Goal: Find specific page/section: Find specific page/section

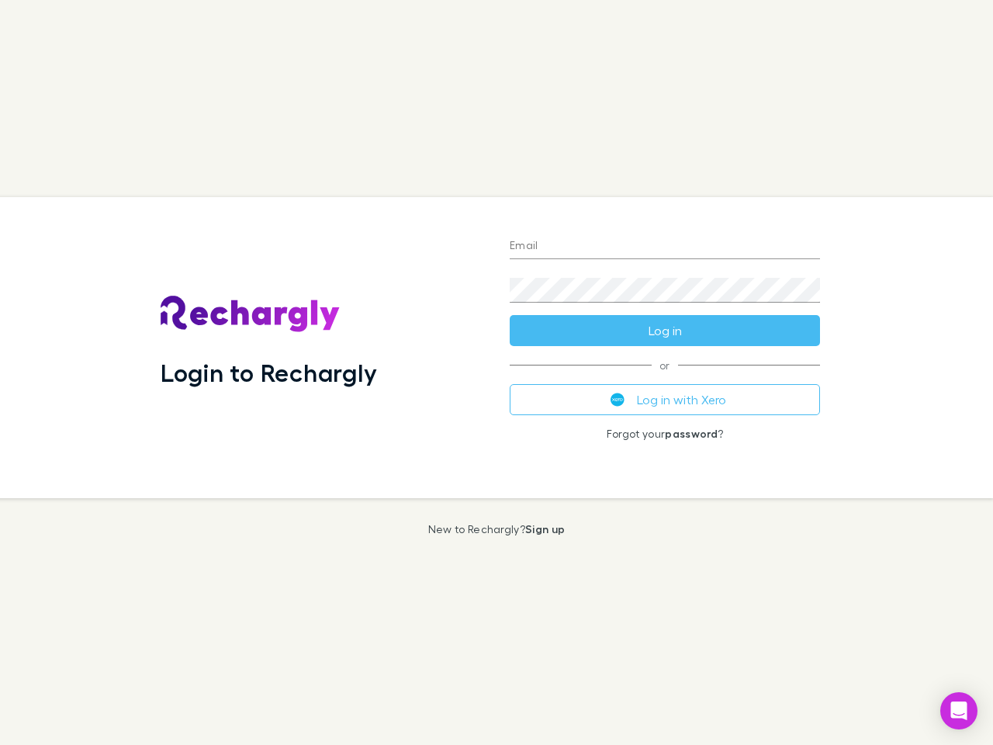
click at [497, 372] on div "Login to Rechargly" at bounding box center [322, 347] width 349 height 301
click at [665, 247] on input "Email" at bounding box center [665, 246] width 310 height 25
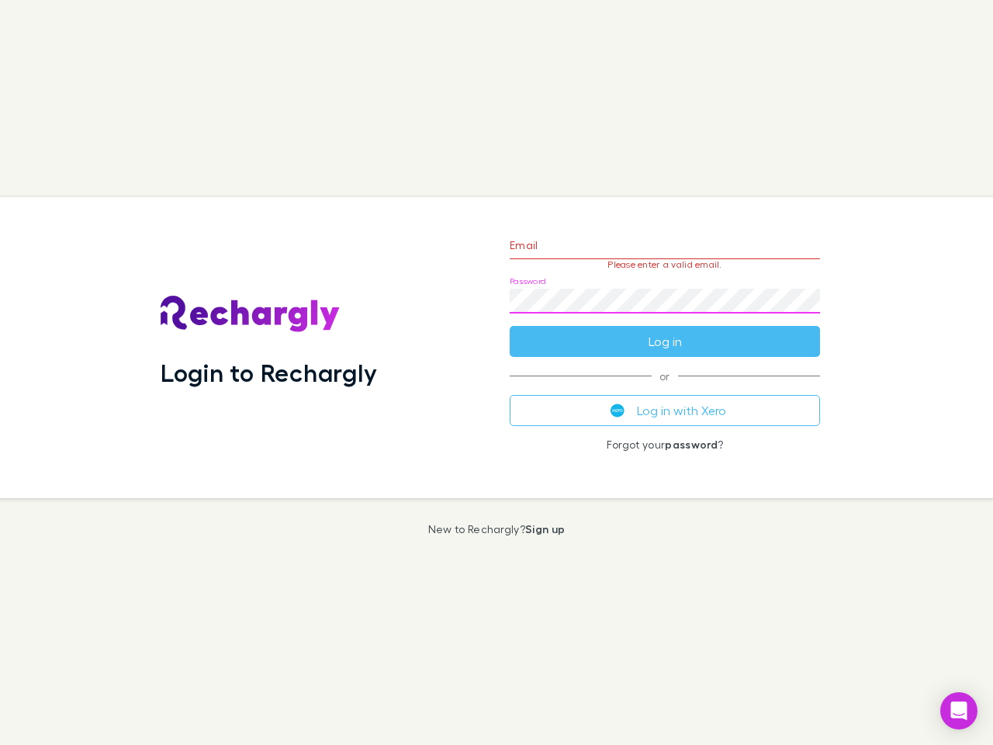
click at [665, 331] on form "Email Please enter a valid email. Password Log in" at bounding box center [665, 289] width 310 height 135
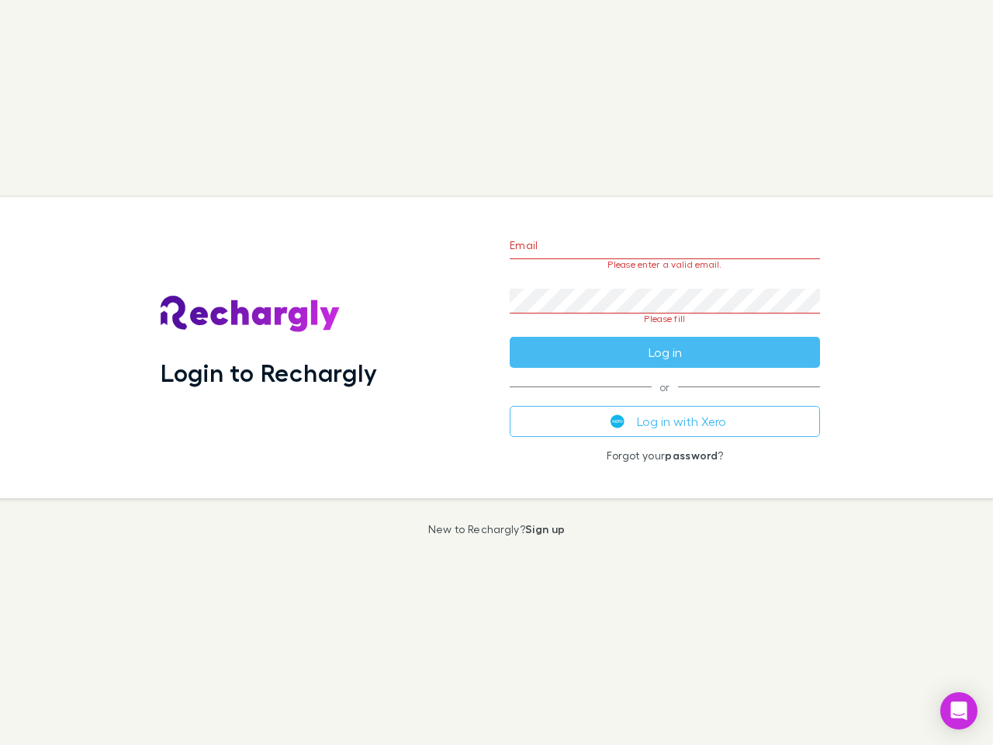
click at [665, 400] on div "Email Please enter a valid email. Password Please fill Log in or Log in with Xe…" at bounding box center [664, 347] width 335 height 301
click at [959, 711] on icon "Open Intercom Messenger" at bounding box center [959, 710] width 16 height 19
